Goal: Task Accomplishment & Management: Complete application form

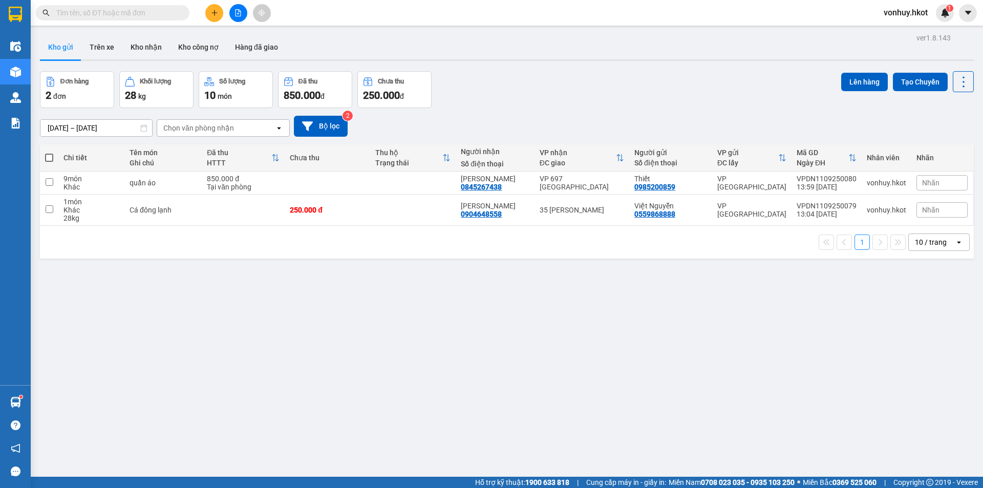
click at [217, 12] on icon "plus" at bounding box center [214, 12] width 7 height 7
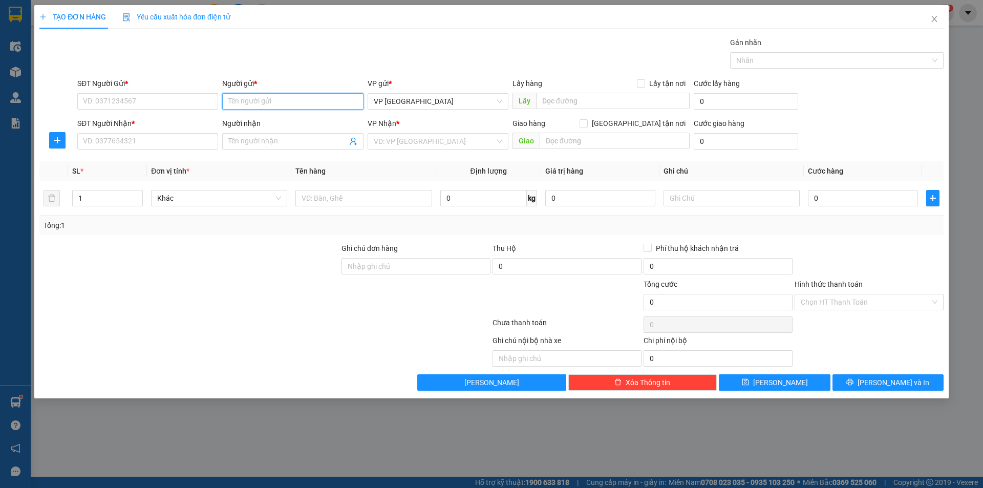
click at [306, 107] on input "Người gửi *" at bounding box center [292, 101] width 141 height 16
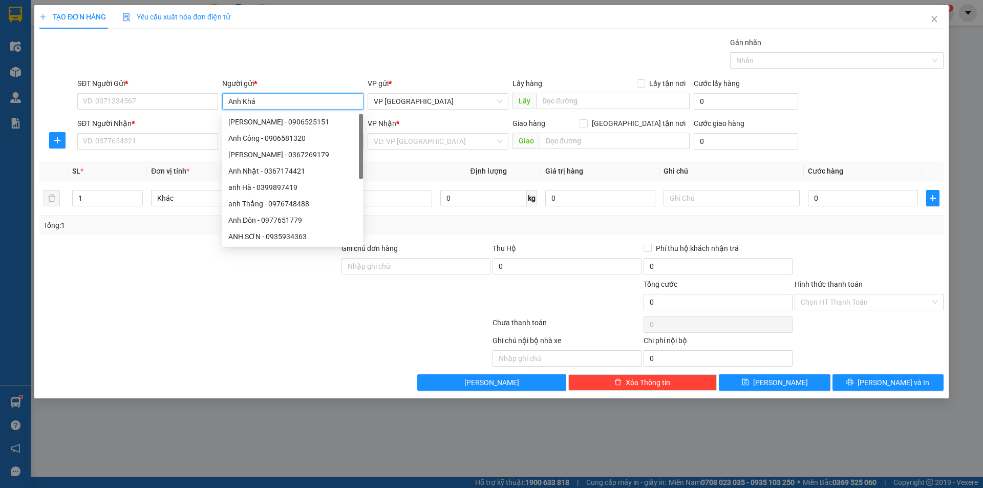
type input "[PERSON_NAME]"
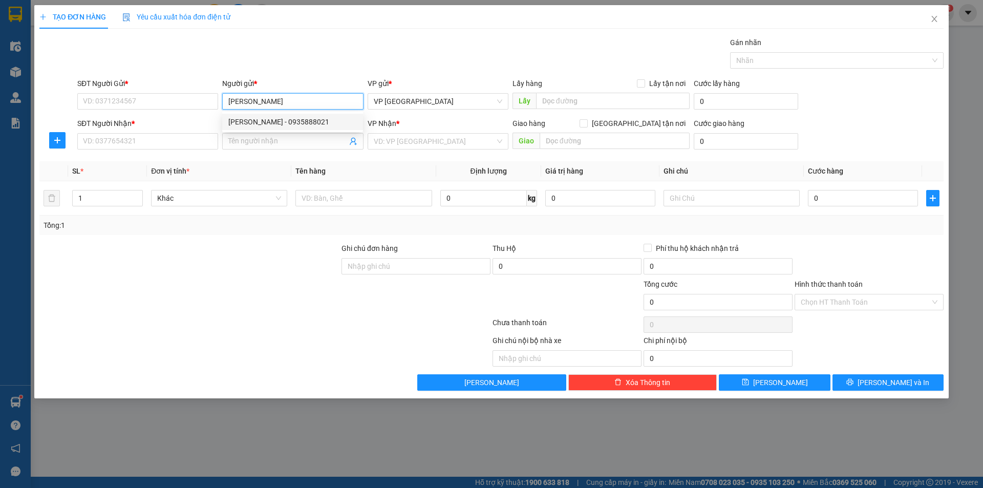
click at [299, 119] on div "[PERSON_NAME] - 0935888021" at bounding box center [292, 121] width 128 height 11
type input "0935888021"
type input "[PERSON_NAME]"
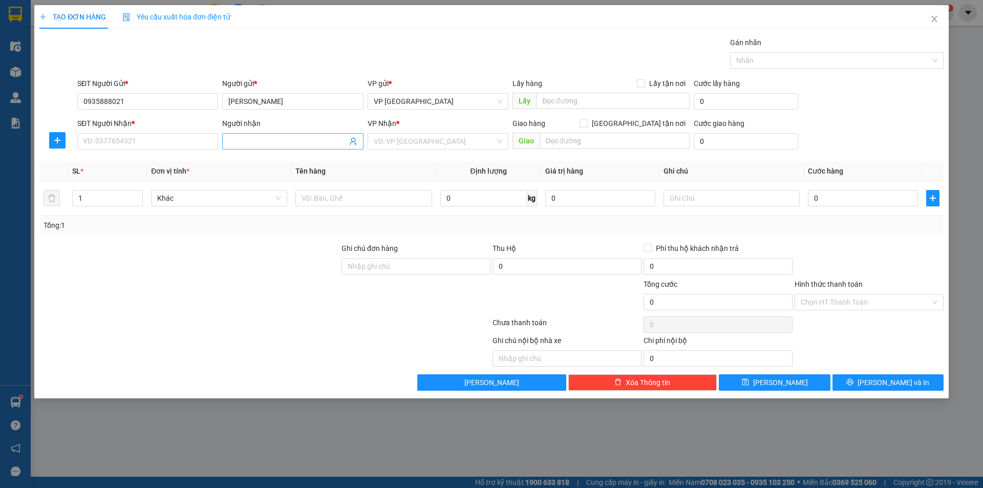
click at [290, 140] on input "Người nhận" at bounding box center [287, 141] width 118 height 11
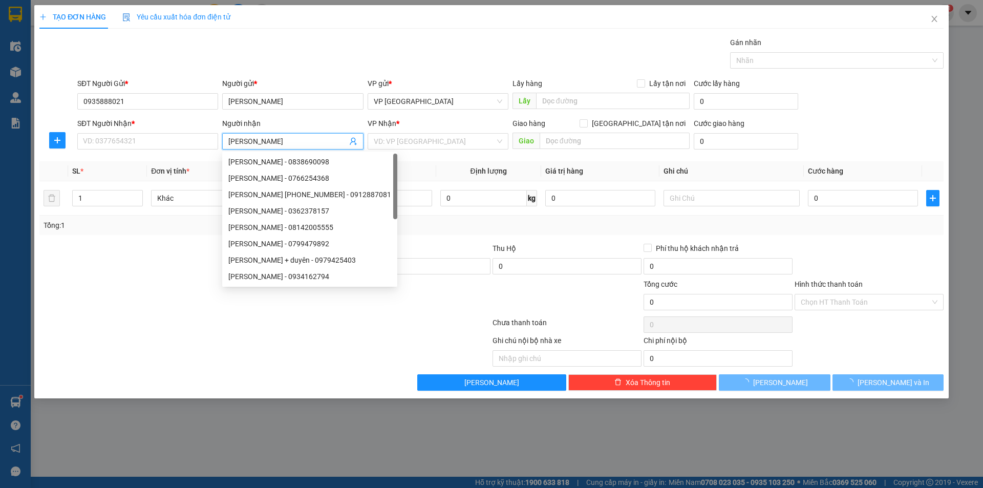
type input "[PERSON_NAME]"
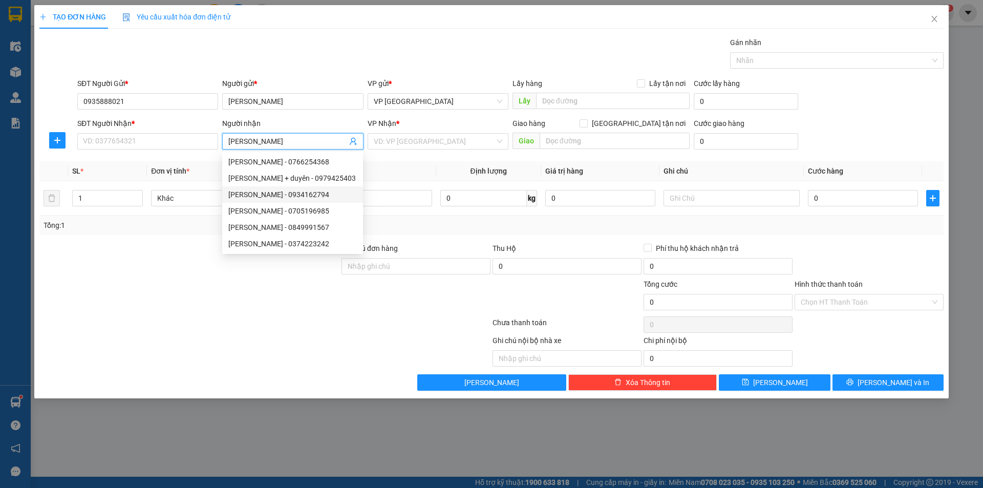
click at [287, 192] on div "[PERSON_NAME] - 0934162794" at bounding box center [292, 194] width 128 height 11
type input "0934162794"
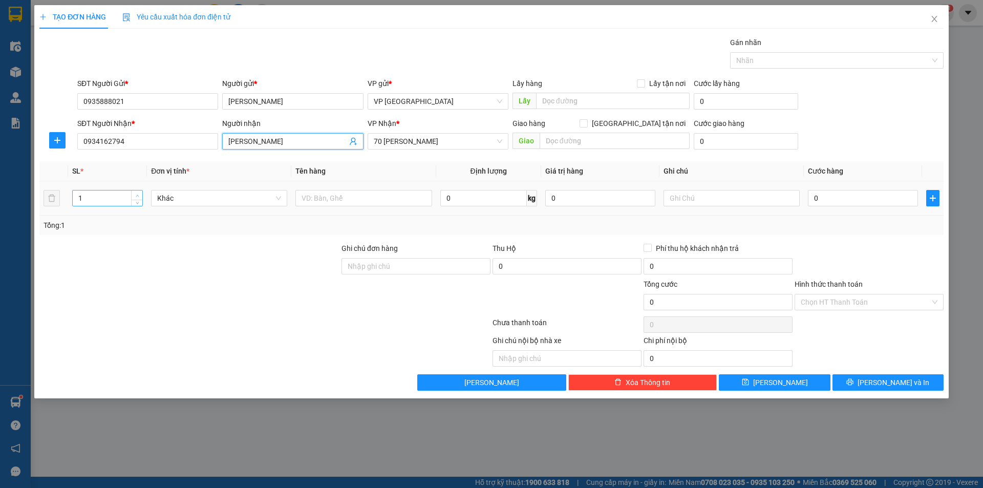
type input "[PERSON_NAME]"
type input "2"
click at [138, 194] on icon "up" at bounding box center [138, 196] width 4 height 4
click at [368, 195] on input "text" at bounding box center [363, 198] width 136 height 16
type input "Chai thủy tinh"
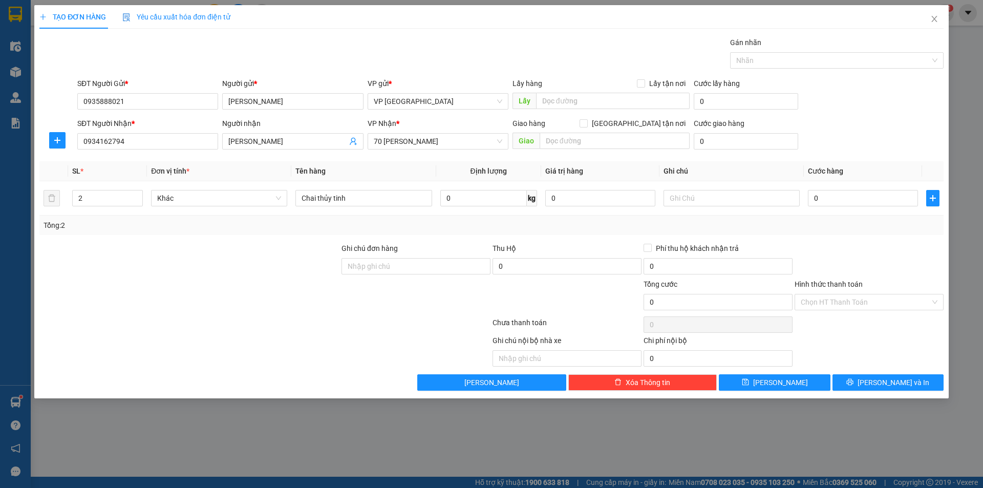
click at [486, 220] on div "Tổng: 2" at bounding box center [492, 225] width 896 height 11
click at [484, 201] on input "0" at bounding box center [483, 198] width 87 height 16
type input "90"
click at [409, 228] on div "Tổng: 2" at bounding box center [492, 225] width 896 height 11
click at [824, 203] on input "0" at bounding box center [863, 198] width 110 height 16
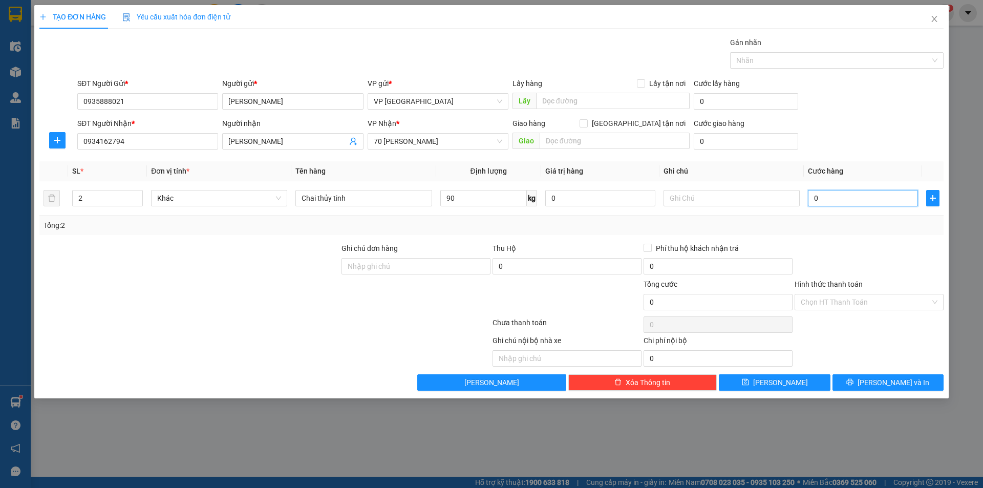
type input "2"
type input "24"
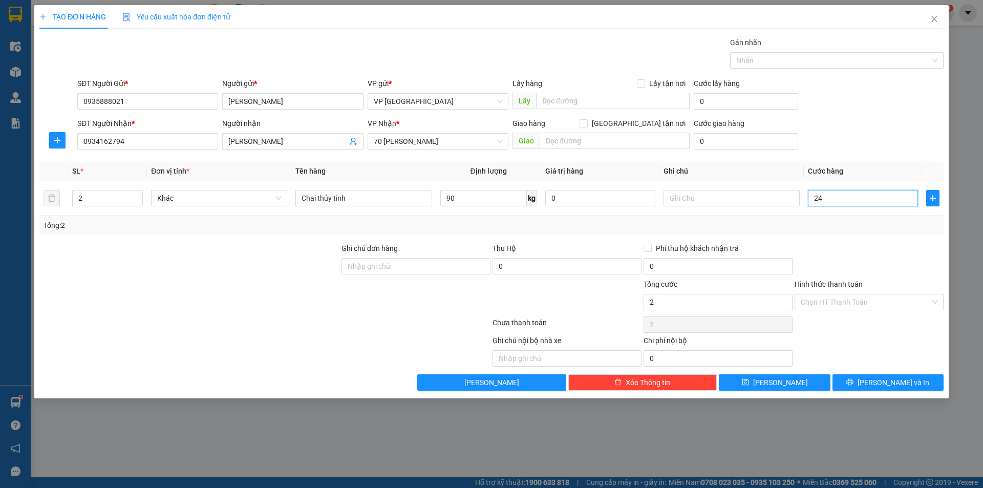
type input "24"
type input "240"
type input "2.400"
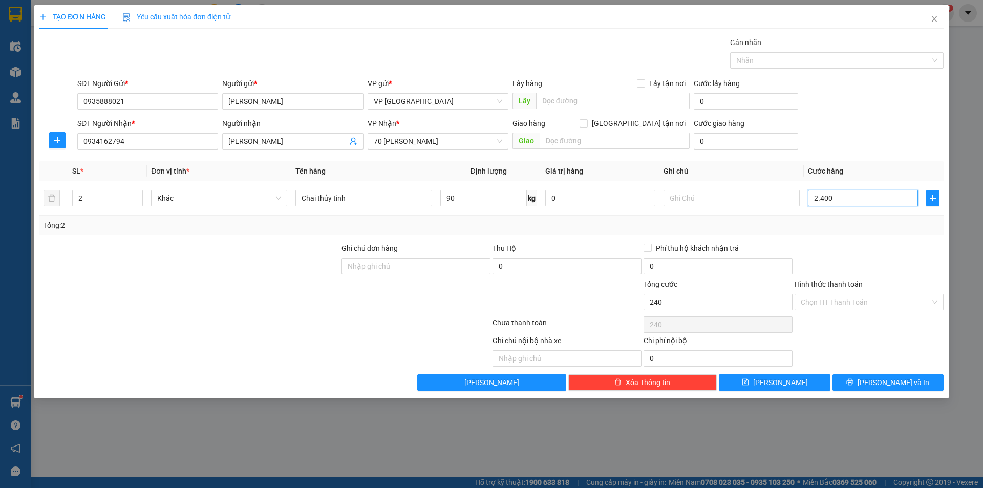
type input "2.400"
type input "24.000"
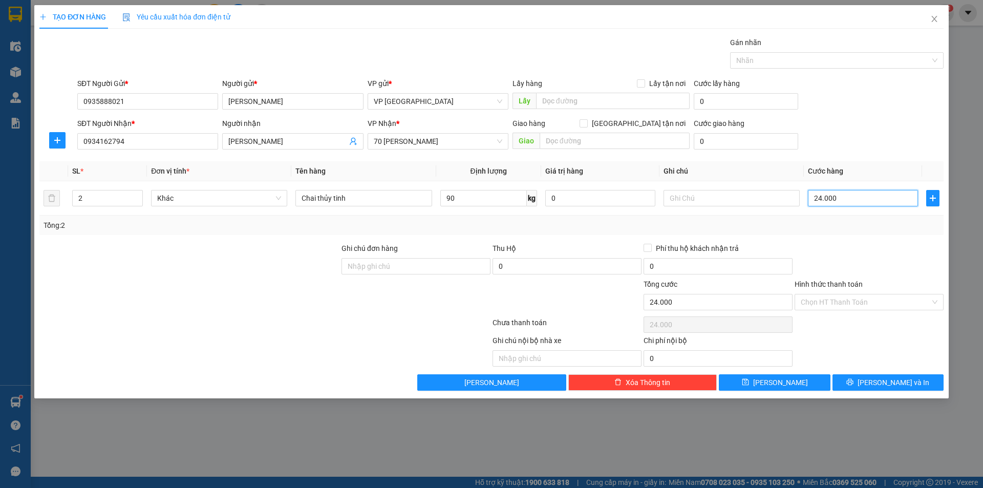
type input "240.000"
click at [833, 232] on div "Tổng: 2" at bounding box center [491, 225] width 904 height 19
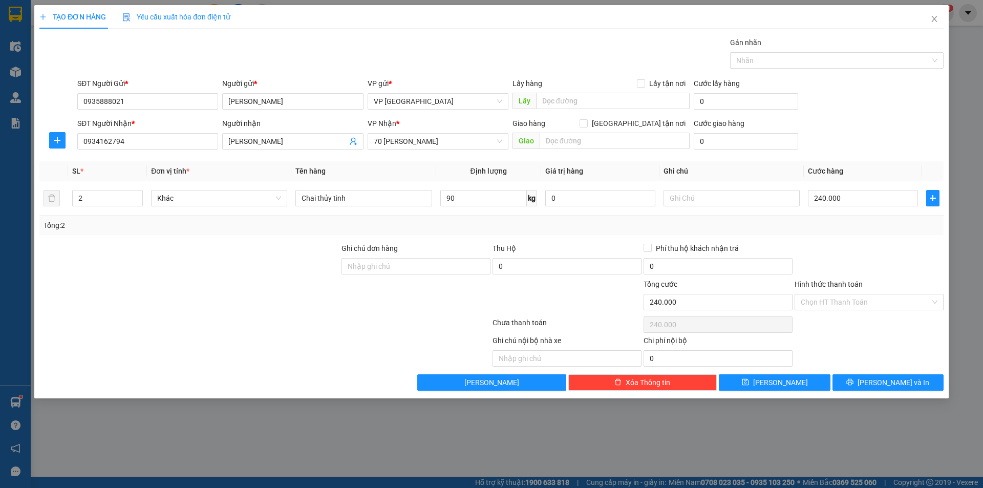
click at [874, 252] on div at bounding box center [869, 261] width 151 height 36
click at [853, 379] on icon "printer" at bounding box center [849, 381] width 7 height 7
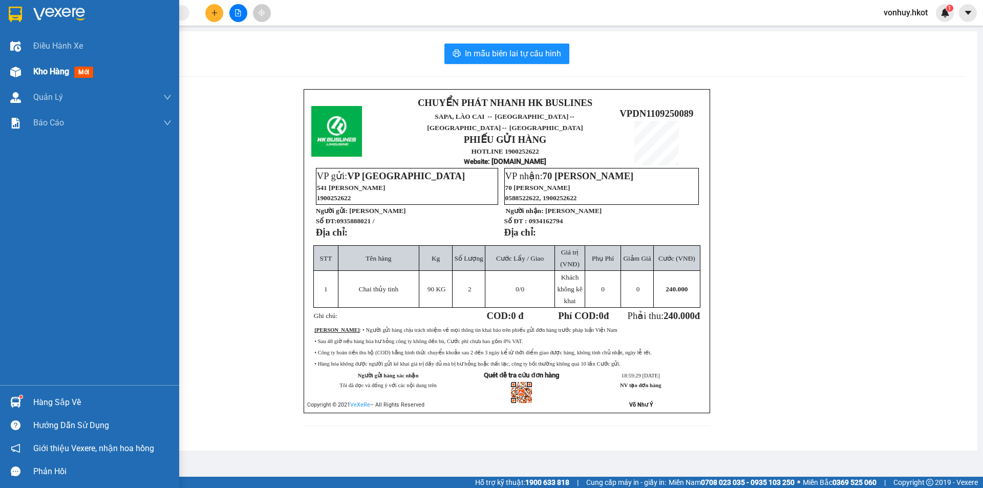
click at [44, 74] on span "Kho hàng" at bounding box center [51, 72] width 36 height 10
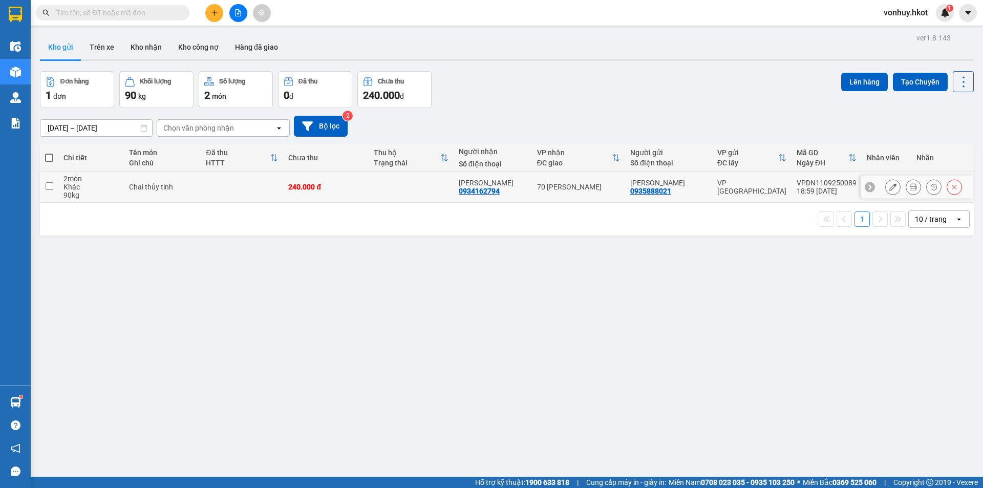
click at [885, 182] on div at bounding box center [892, 186] width 15 height 15
click at [889, 187] on icon at bounding box center [892, 186] width 7 height 7
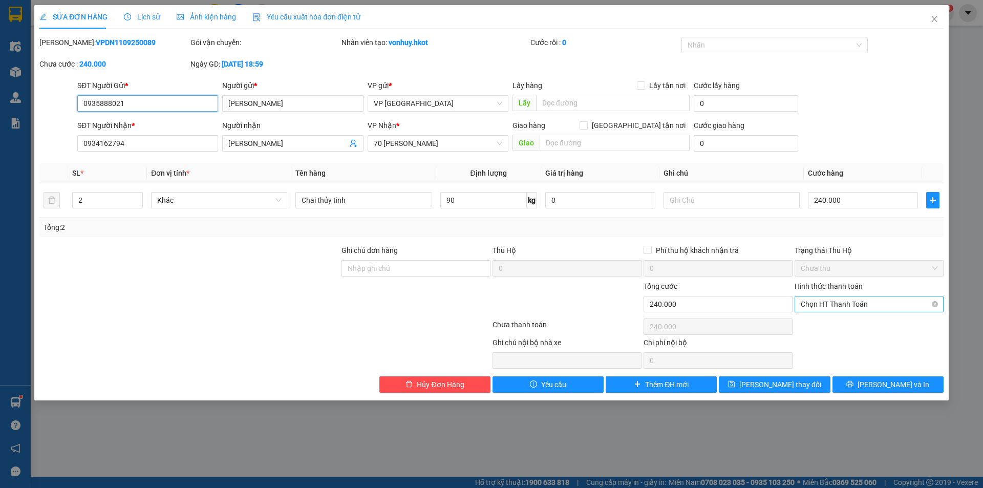
click at [846, 300] on span "Chọn HT Thanh Toán" at bounding box center [869, 303] width 137 height 15
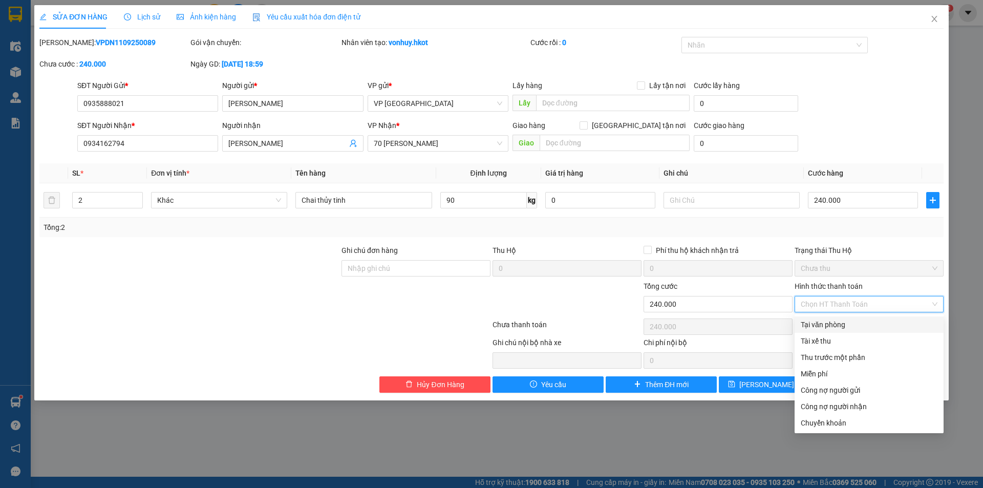
click at [842, 324] on div "Tại văn phòng" at bounding box center [869, 324] width 137 height 11
type input "0"
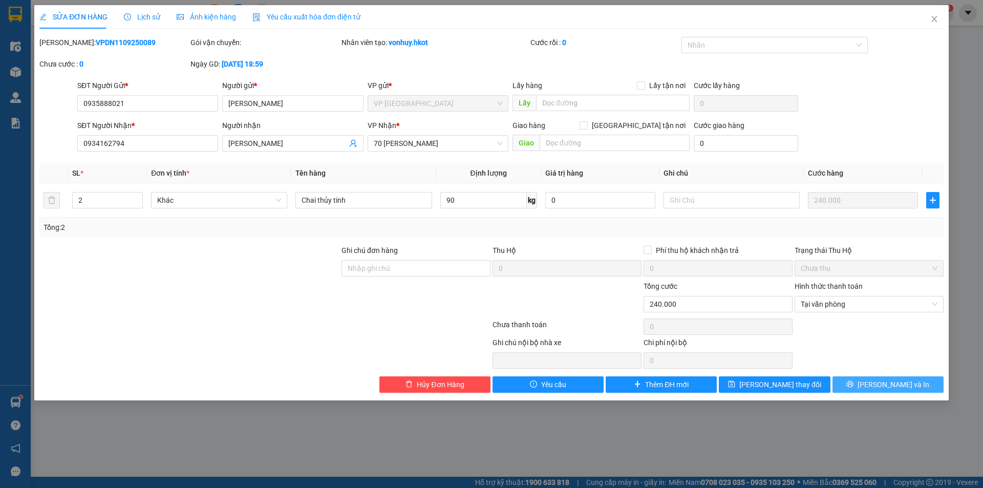
click at [896, 387] on span "[PERSON_NAME] và In" at bounding box center [894, 384] width 72 height 11
